Goal: Transaction & Acquisition: Purchase product/service

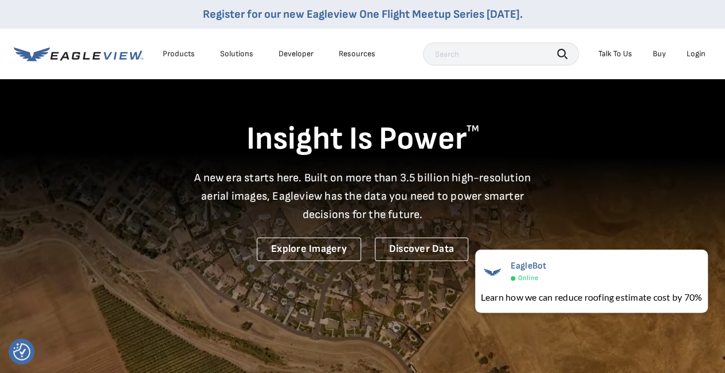
click at [701, 53] on div "Login" at bounding box center [696, 54] width 19 height 10
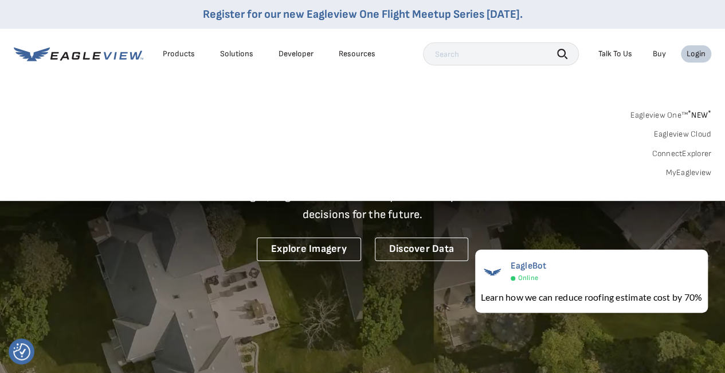
click at [687, 171] on link "MyEagleview" at bounding box center [689, 172] width 46 height 10
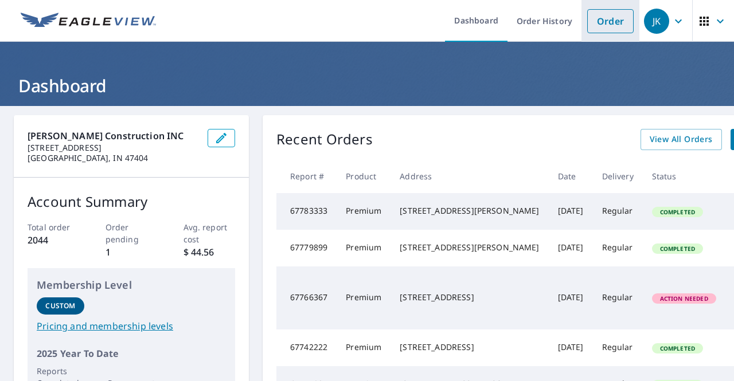
click at [626, 18] on li "Order" at bounding box center [610, 21] width 58 height 42
click at [607, 23] on link "Order" at bounding box center [610, 21] width 46 height 24
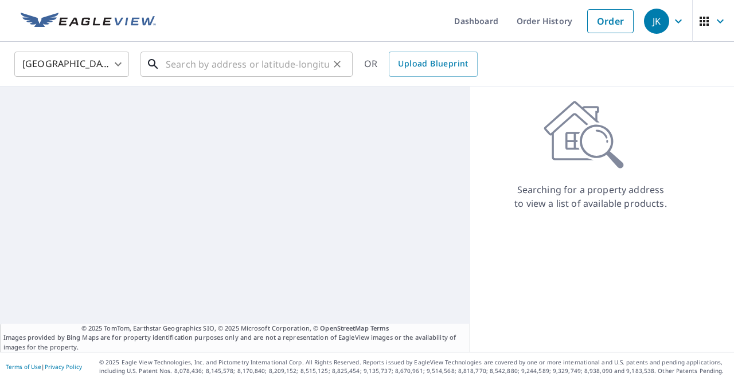
click at [207, 66] on input "text" at bounding box center [247, 64] width 163 height 32
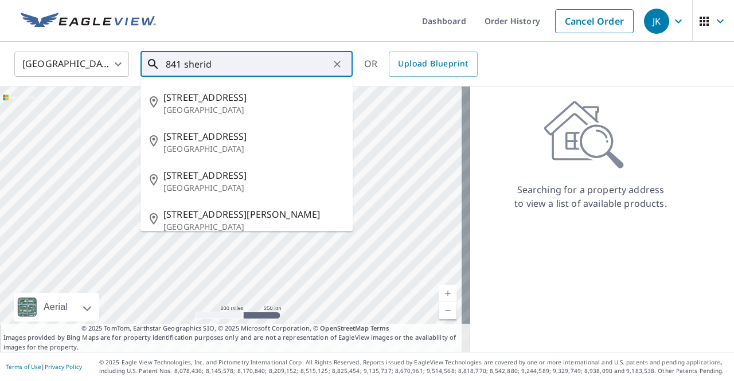
click at [182, 64] on input "841 sherid" at bounding box center [247, 64] width 163 height 32
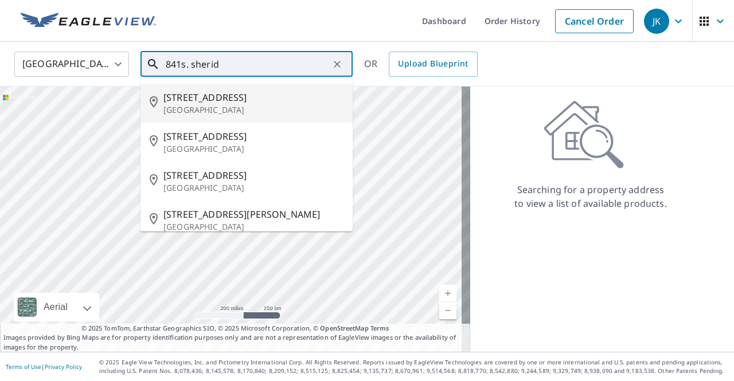
click at [267, 65] on input "841s. sherid" at bounding box center [247, 64] width 163 height 32
click at [181, 65] on input "841s. sherid" at bounding box center [247, 64] width 163 height 32
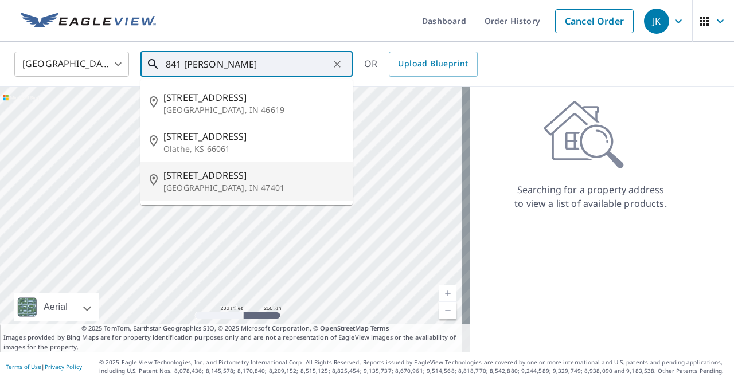
click at [228, 196] on li "841 S Sheridan Dr Bloomington, IN 47401" at bounding box center [246, 181] width 212 height 39
type input "841 S Sheridan Dr Bloomington, IN 47401"
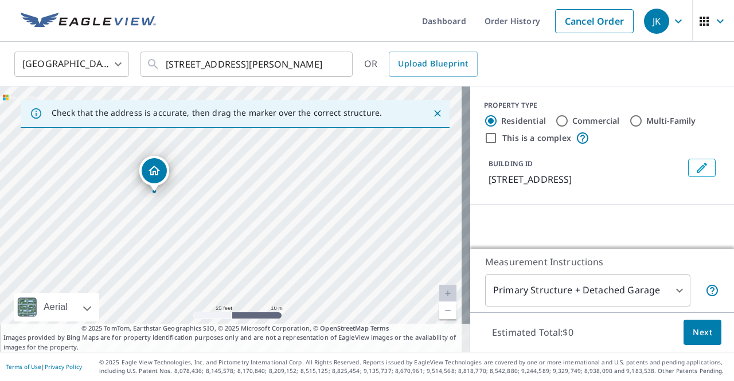
drag, startPoint x: 142, startPoint y: 198, endPoint x: 324, endPoint y: 195, distance: 182.9
click at [322, 195] on div "841 S Sheridan Dr Bloomington, IN 47401" at bounding box center [235, 219] width 470 height 265
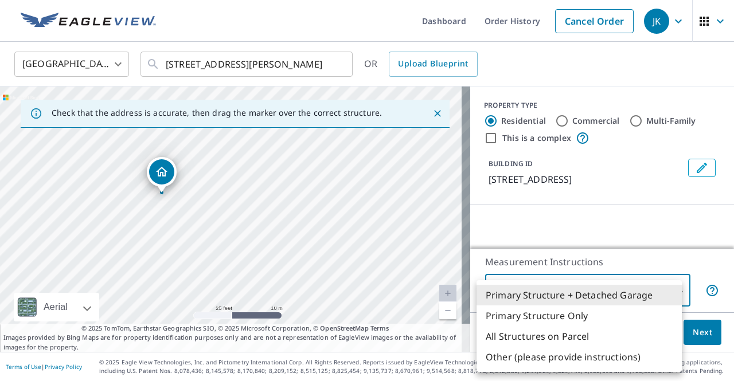
click at [608, 285] on body "JK JK Dashboard Order History Cancel Order JK United States US ​ 841 S Sheridan…" at bounding box center [367, 190] width 734 height 381
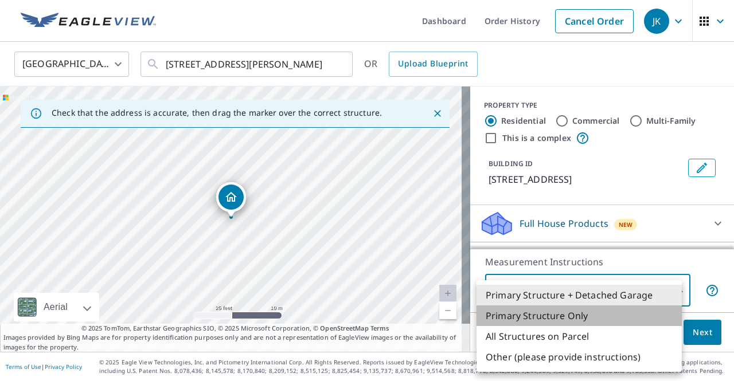
click at [571, 318] on li "Primary Structure Only" at bounding box center [578, 316] width 205 height 21
type input "2"
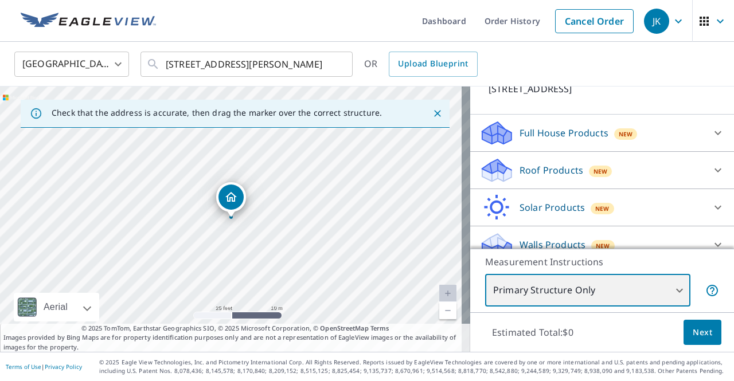
scroll to position [104, 0]
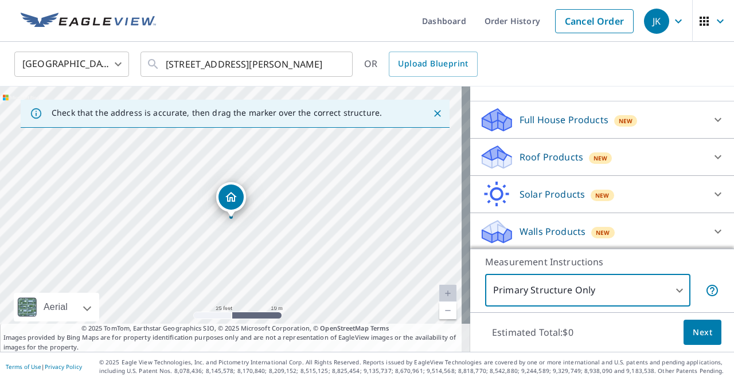
click at [589, 162] on div "New" at bounding box center [601, 157] width 24 height 14
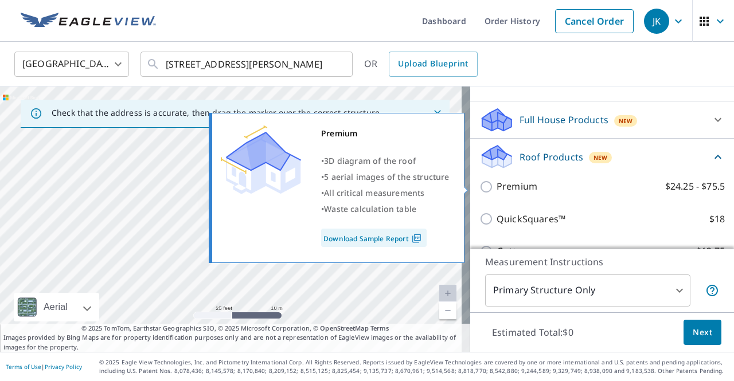
click at [521, 185] on p "Premium" at bounding box center [516, 186] width 41 height 14
click at [496, 185] on input "Premium $24.25 - $75.5" at bounding box center [487, 187] width 17 height 14
checkbox input "true"
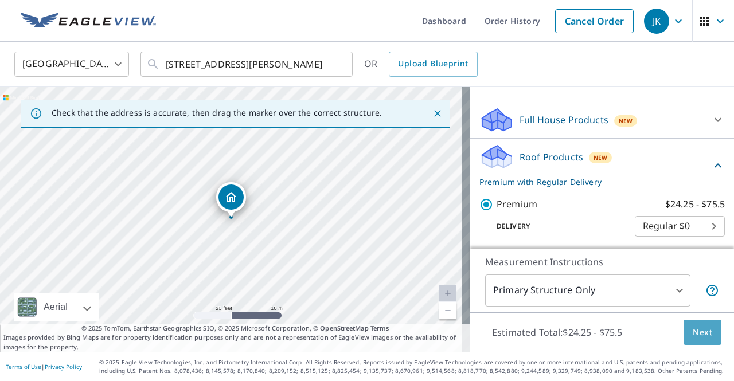
click at [700, 332] on span "Next" at bounding box center [702, 333] width 19 height 14
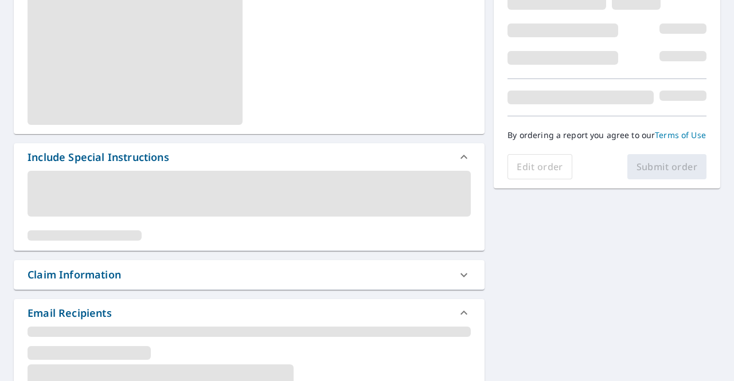
scroll to position [229, 0]
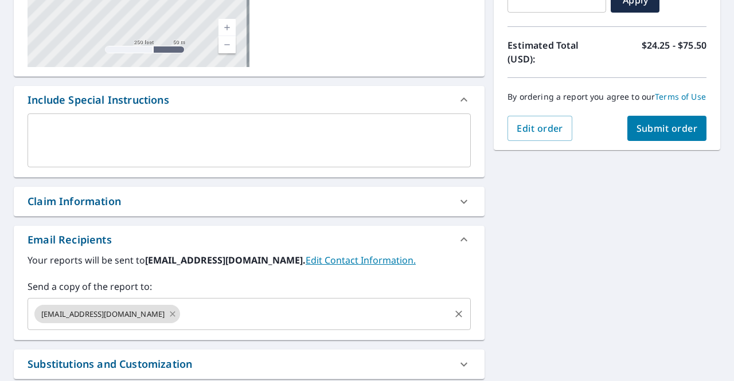
click at [168, 312] on icon at bounding box center [172, 314] width 9 height 13
click at [152, 312] on input "text" at bounding box center [241, 314] width 416 height 22
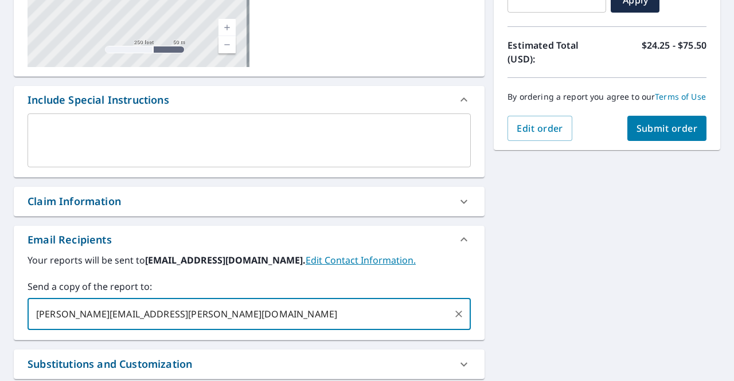
type input "nathan.koontz@koontzconstruction.com"
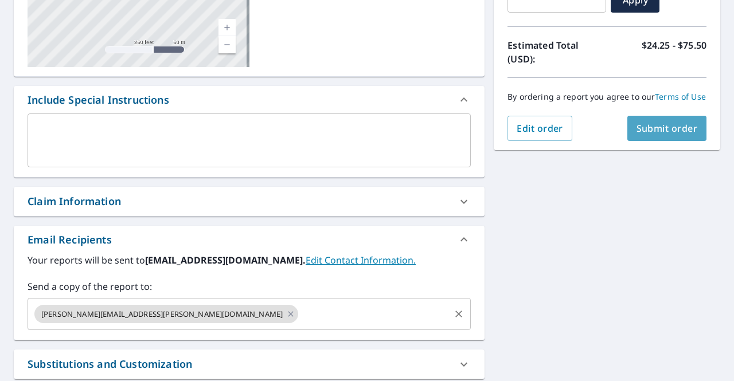
click at [670, 135] on span "Submit order" at bounding box center [666, 128] width 61 height 13
